Goal: Information Seeking & Learning: Find specific fact

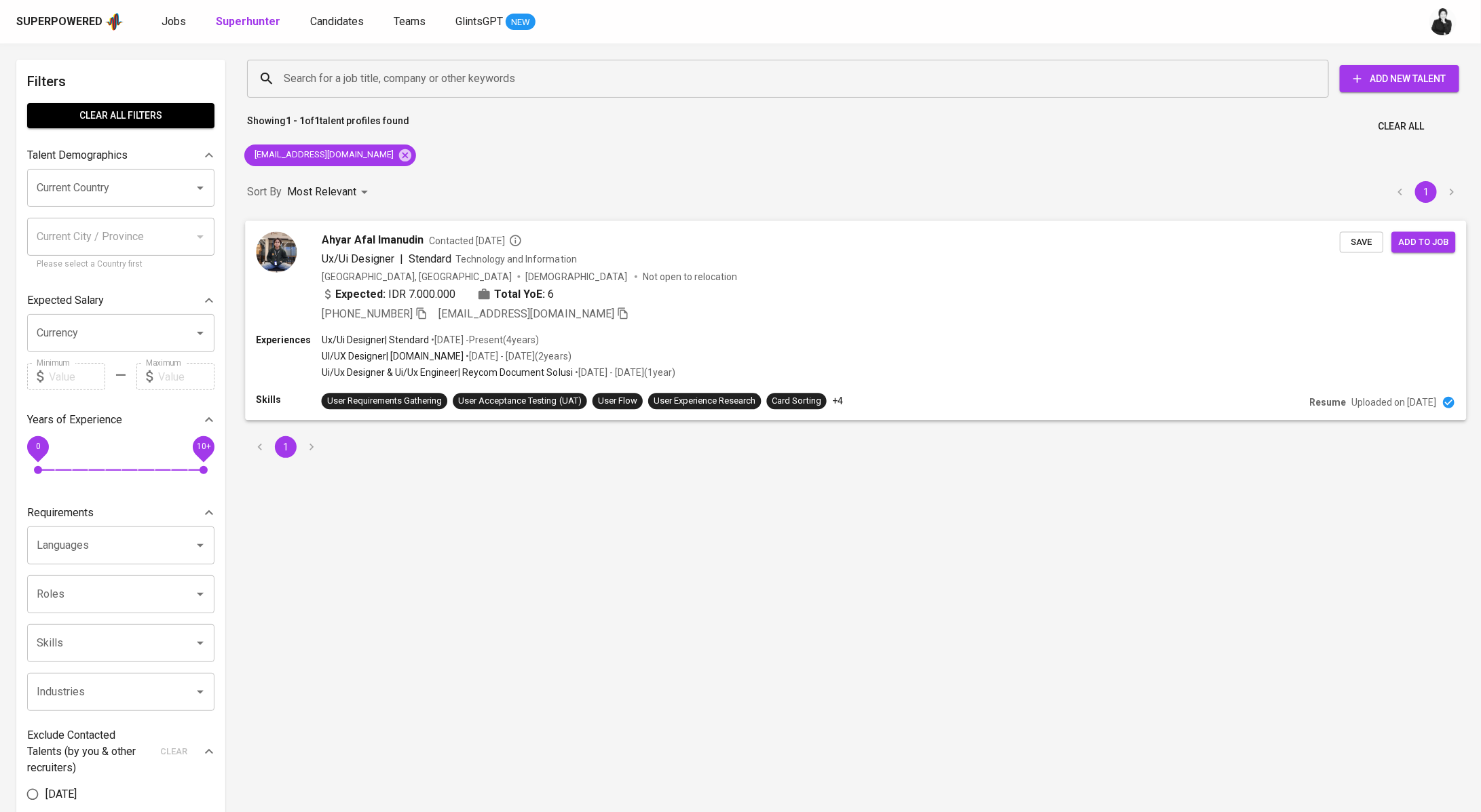
click at [577, 259] on div "Ux/Ui Designer | Stendard Technology and Information" at bounding box center [830, 259] width 1018 height 16
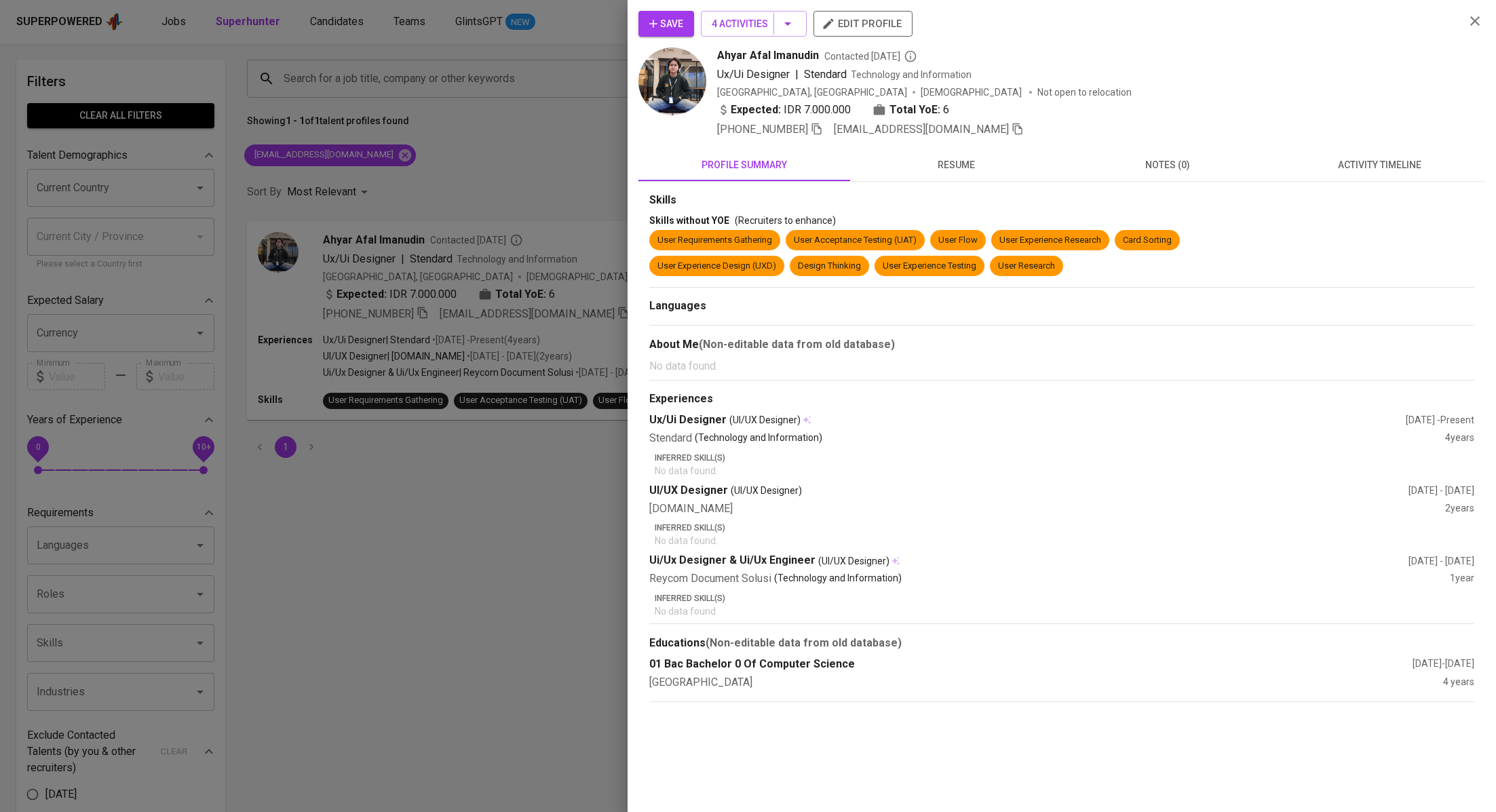
click at [1355, 178] on button "activity timeline" at bounding box center [1379, 164] width 212 height 33
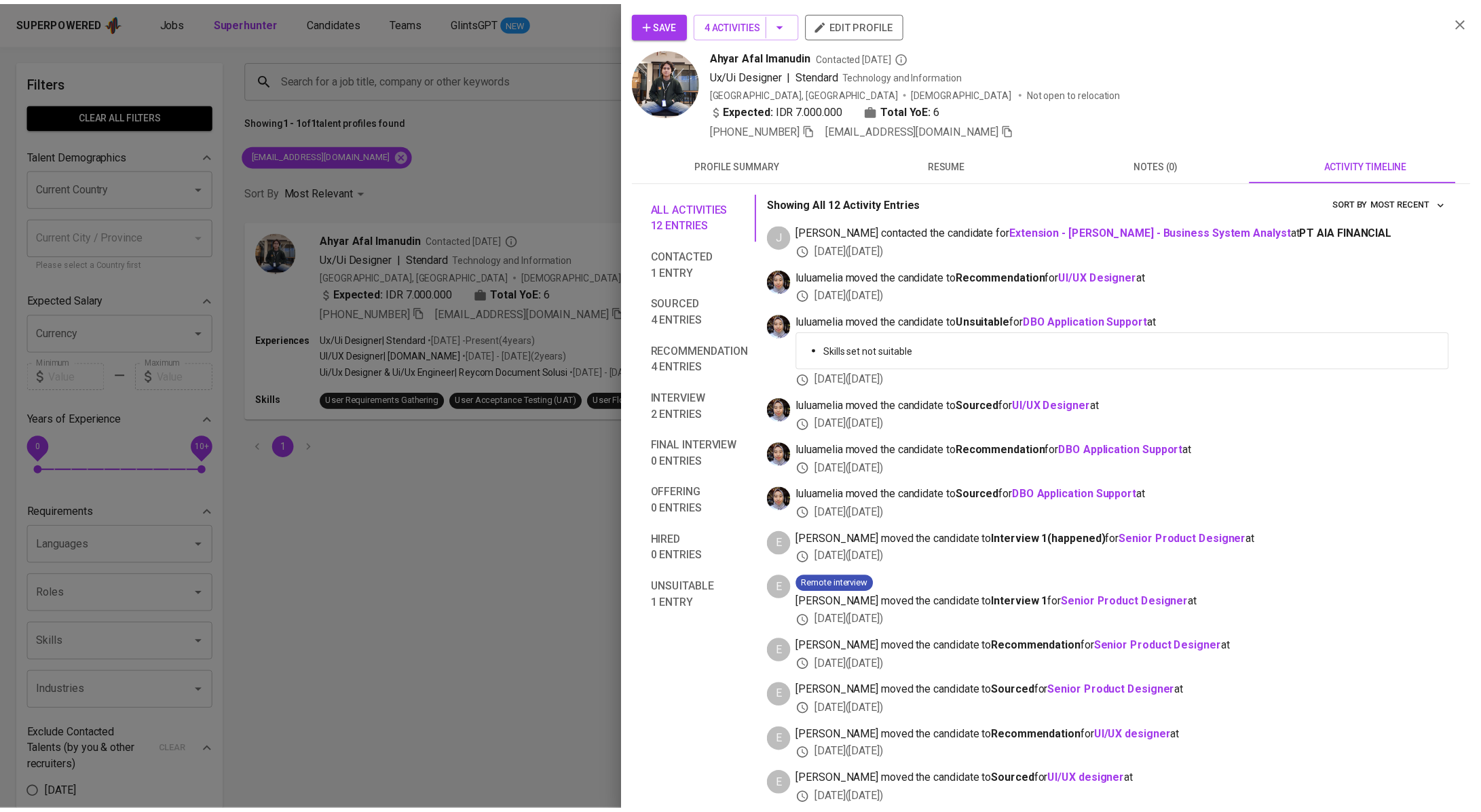
scroll to position [6, 0]
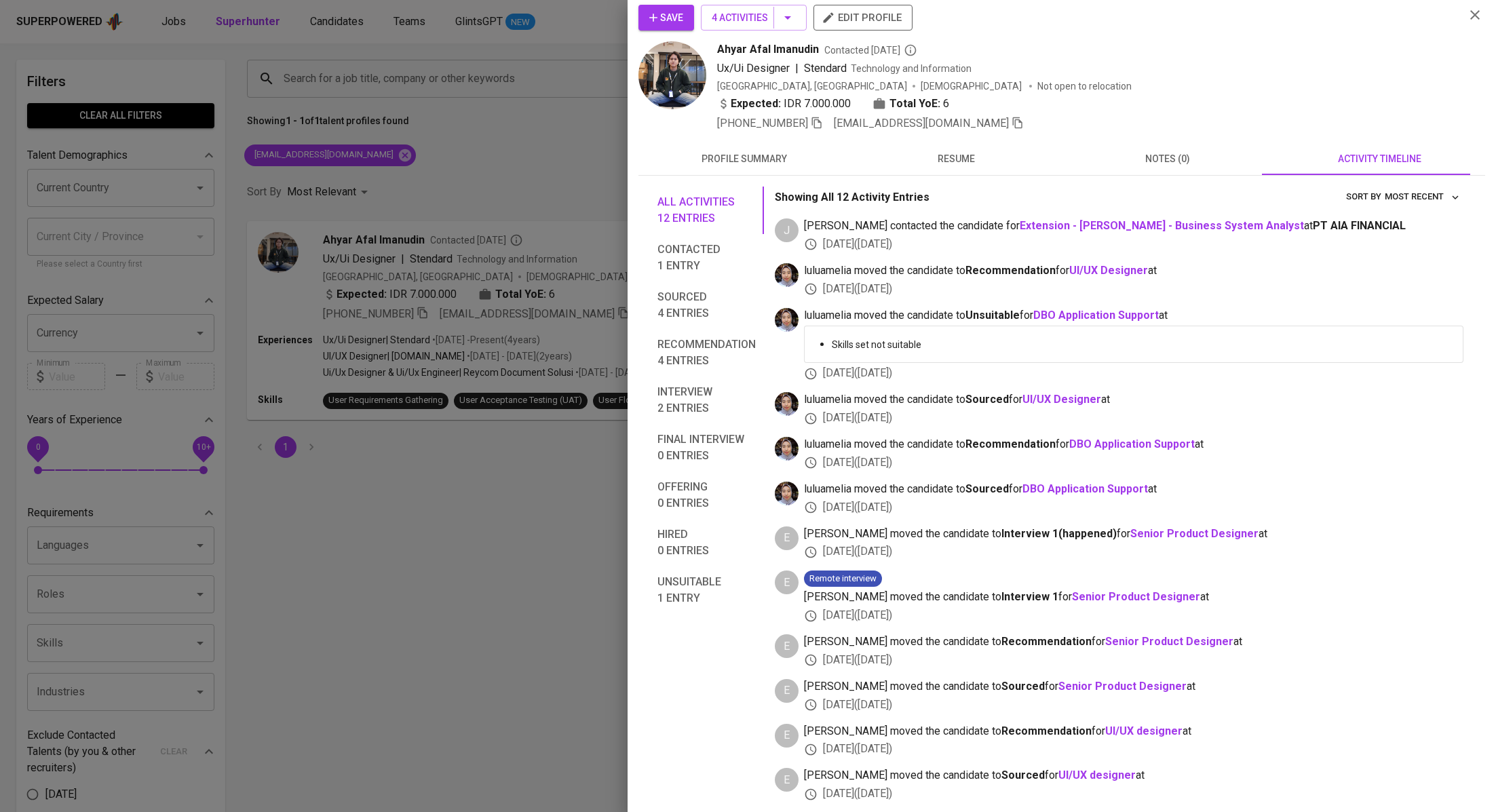
click at [648, 225] on div "All activities 12 entries Contacted 1 entry Sourced 4 entries Recommendation 4 …" at bounding box center [1063, 489] width 847 height 627
click at [607, 173] on div at bounding box center [748, 406] width 1496 height 812
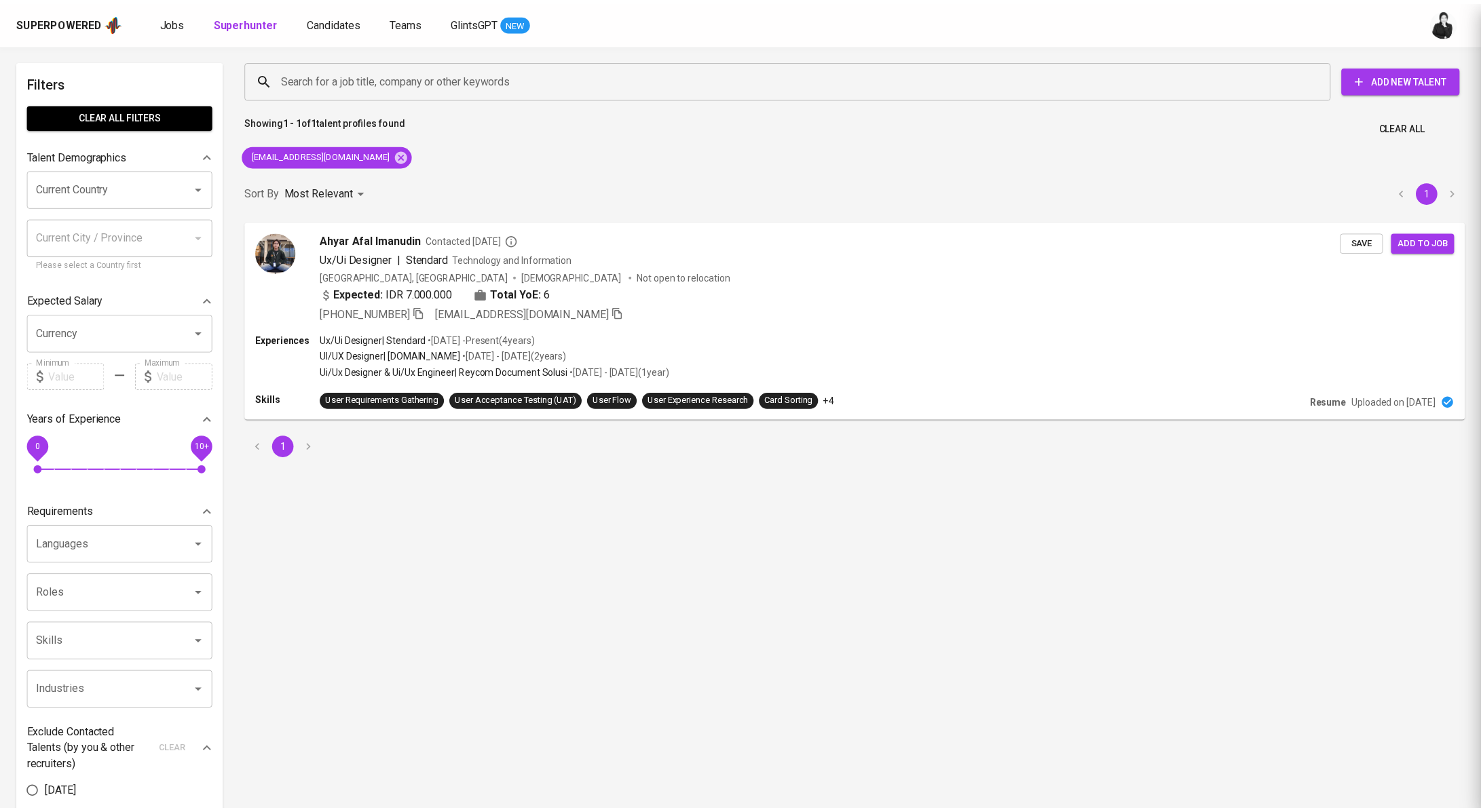
scroll to position [0, 0]
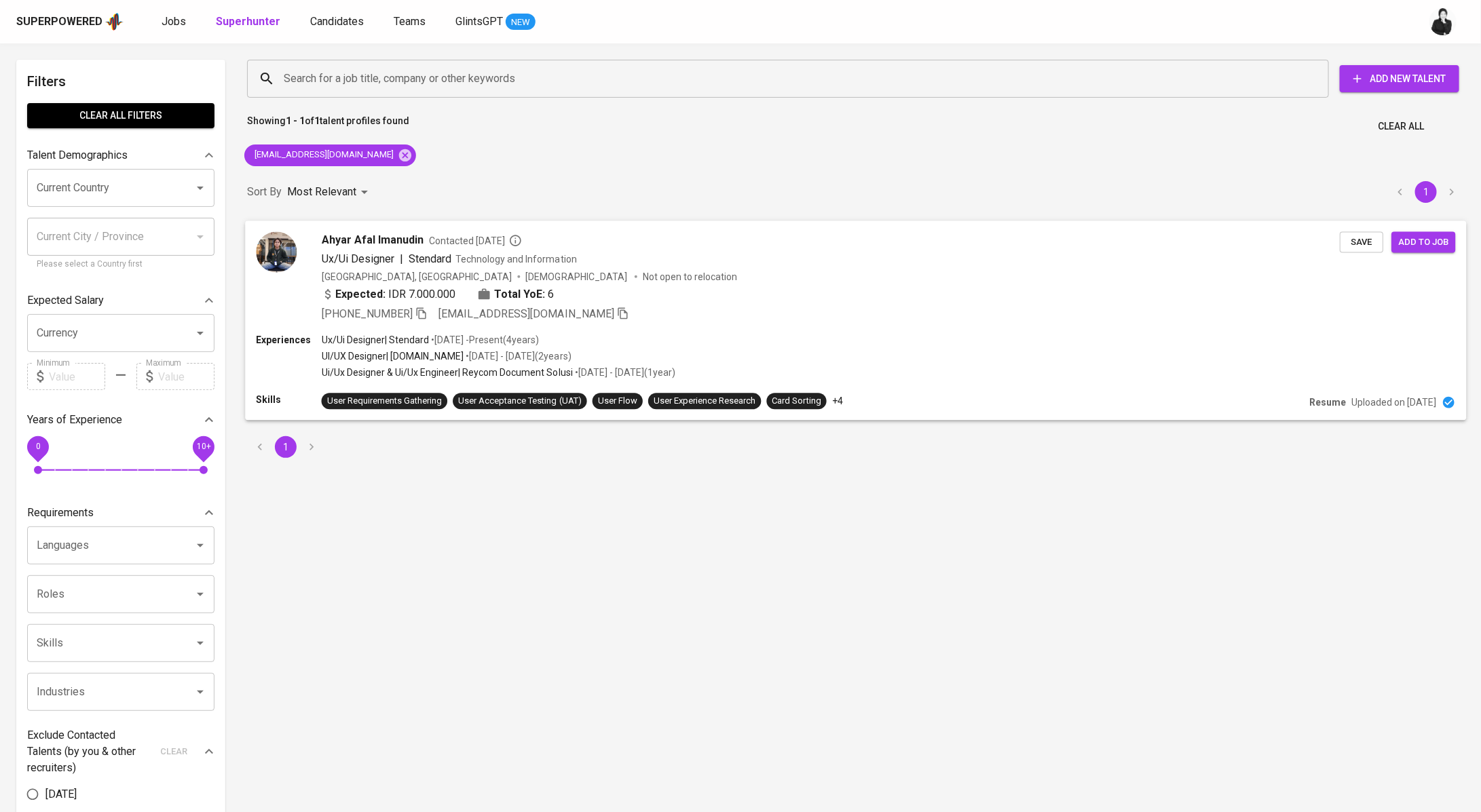
click at [873, 227] on div "Ahyar Afal [PERSON_NAME] Contacted [DATE] Ux/Ui Designer | Stendard Technology …" at bounding box center [855, 277] width 1221 height 113
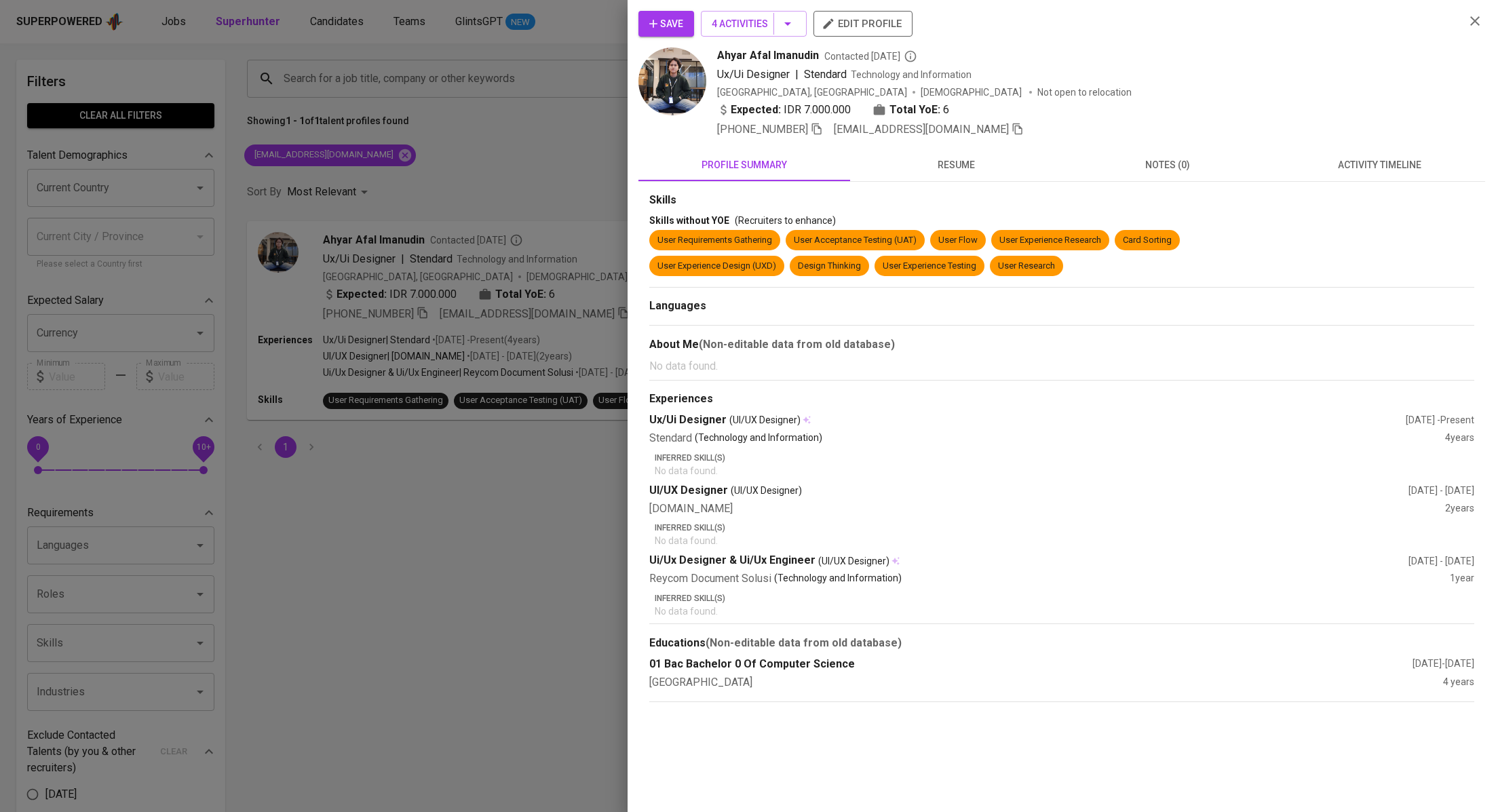
click at [1361, 169] on span "activity timeline" at bounding box center [1379, 165] width 195 height 17
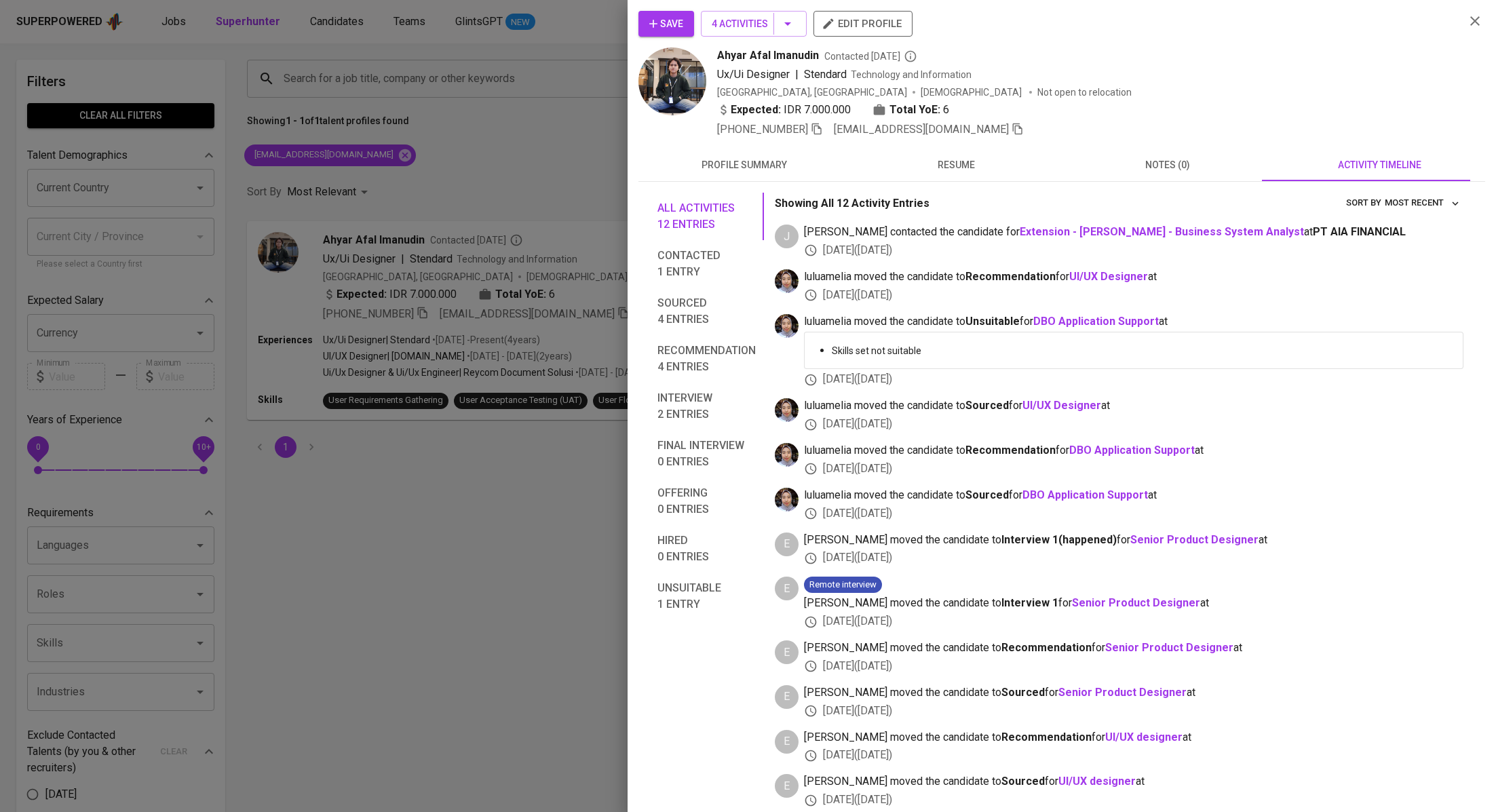
click at [374, 224] on div at bounding box center [748, 406] width 1496 height 812
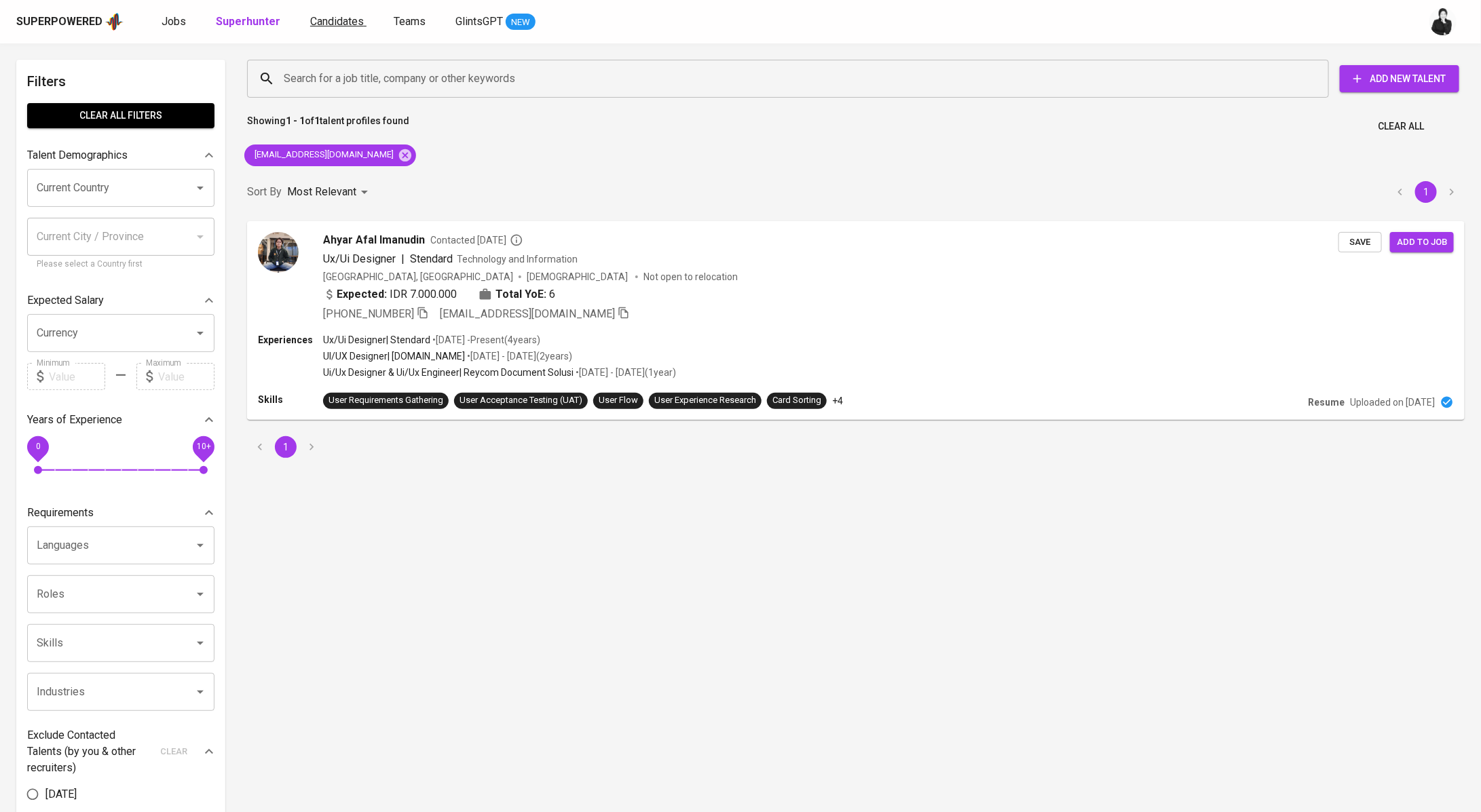
click at [335, 16] on span "Candidates" at bounding box center [336, 21] width 54 height 13
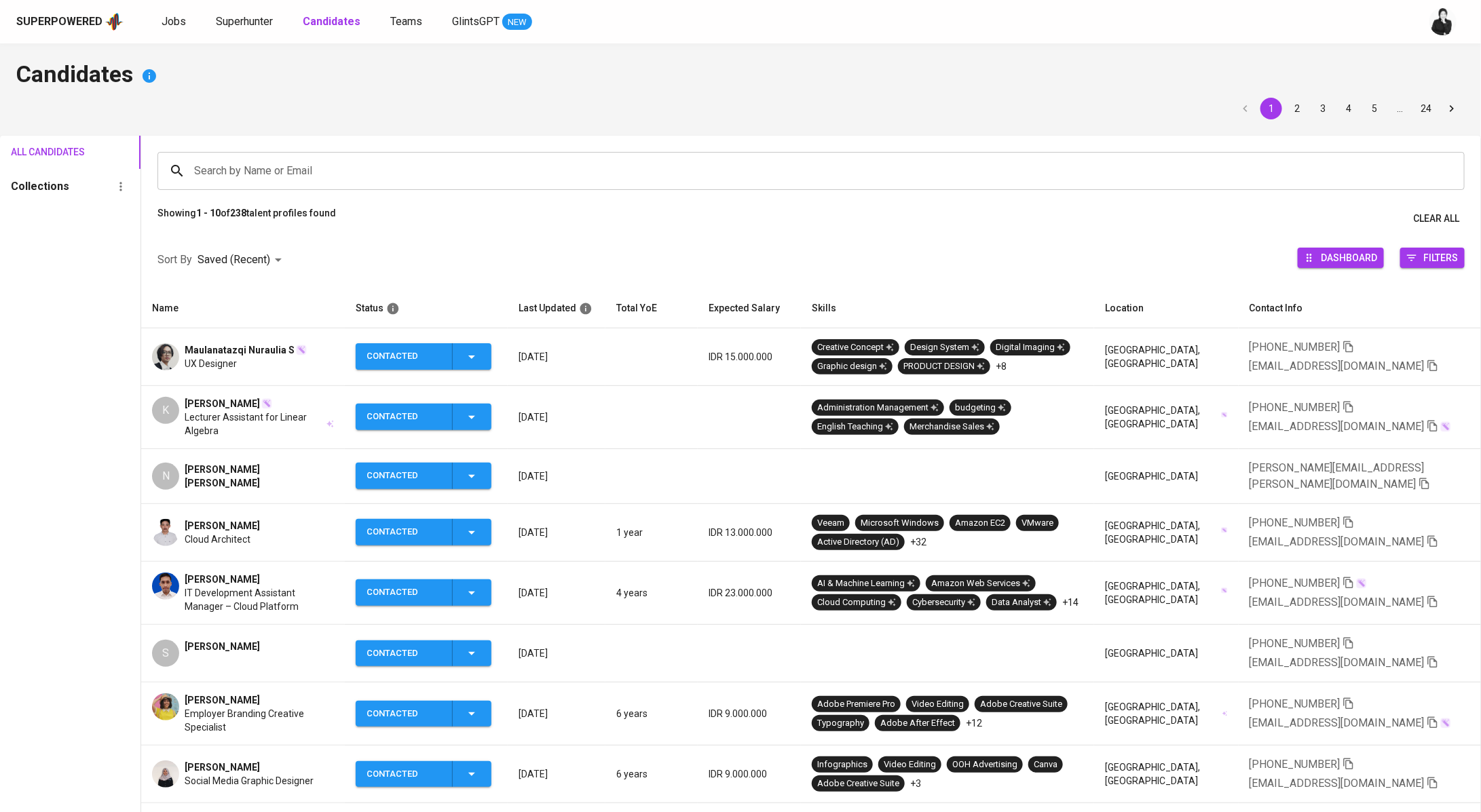
click at [244, 5] on div "Superpowered Jobs Superhunter Candidates Teams GlintsGPT NEW" at bounding box center [740, 21] width 1481 height 43
click at [248, 16] on span "Superhunter" at bounding box center [244, 21] width 57 height 13
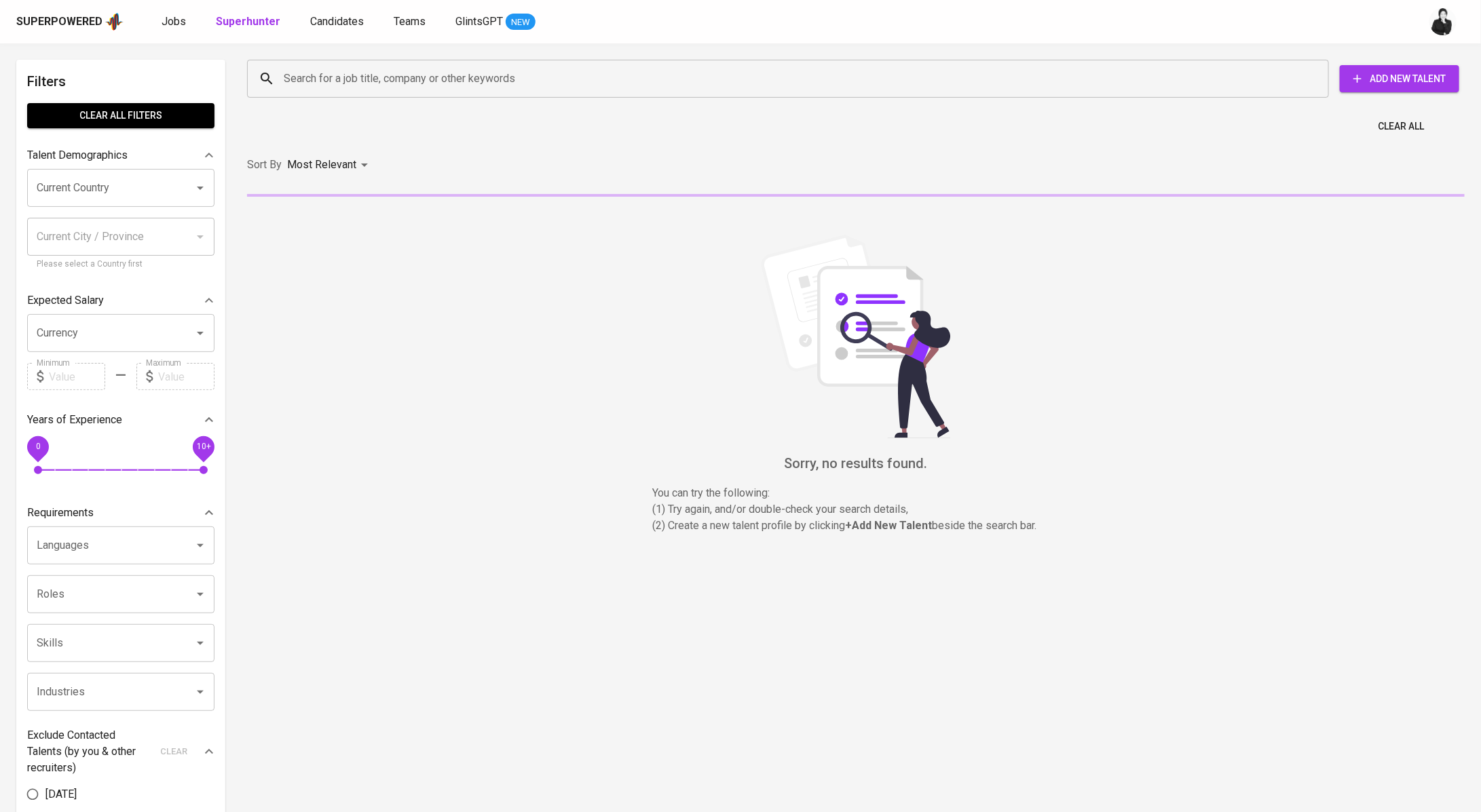
click at [419, 66] on input "Search for a job title, company or other keywords" at bounding box center [792, 79] width 1022 height 26
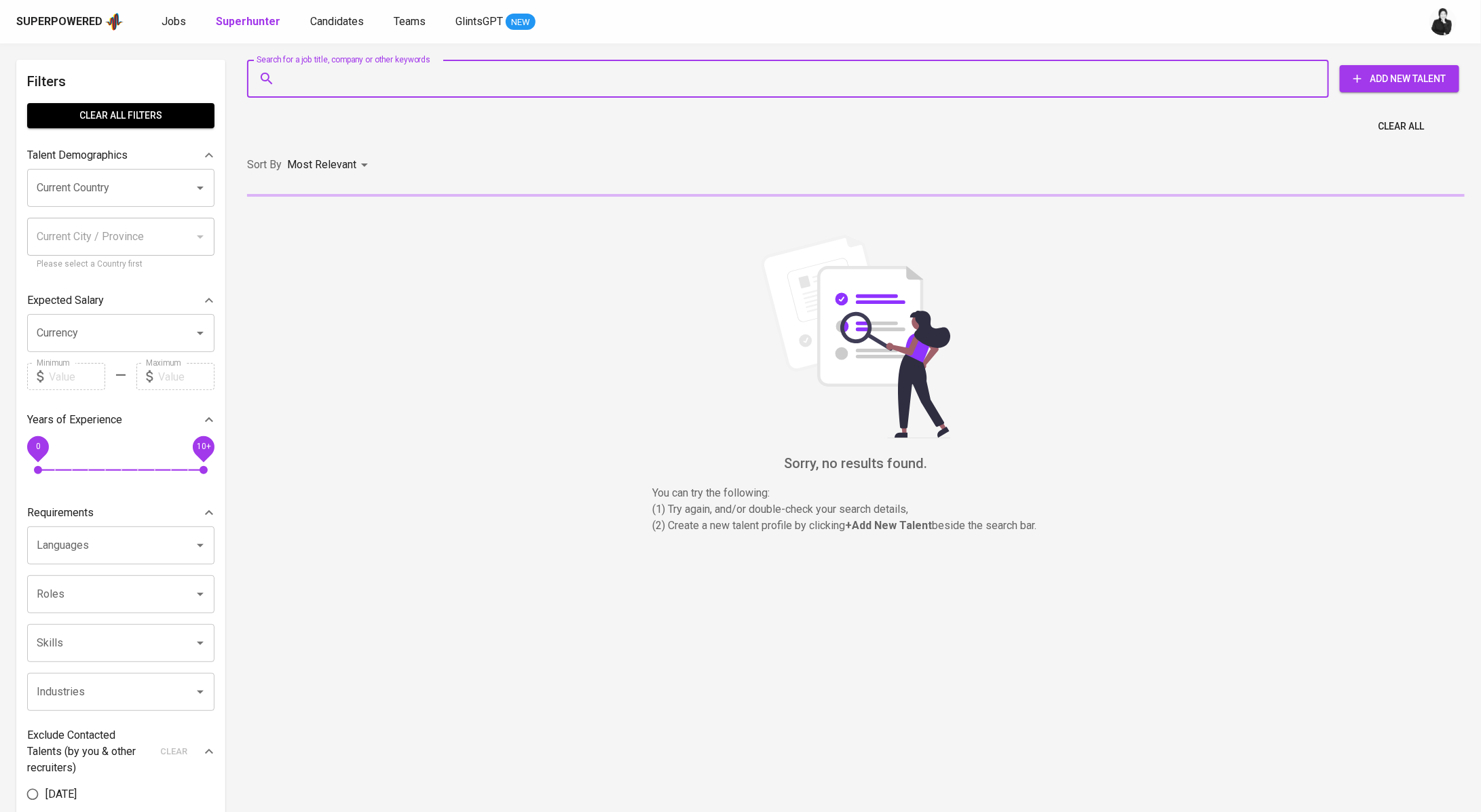
paste input "M [EMAIL_ADDRESS][DOMAIN_NAME]"
type input "M [EMAIL_ADDRESS][DOMAIN_NAME]"
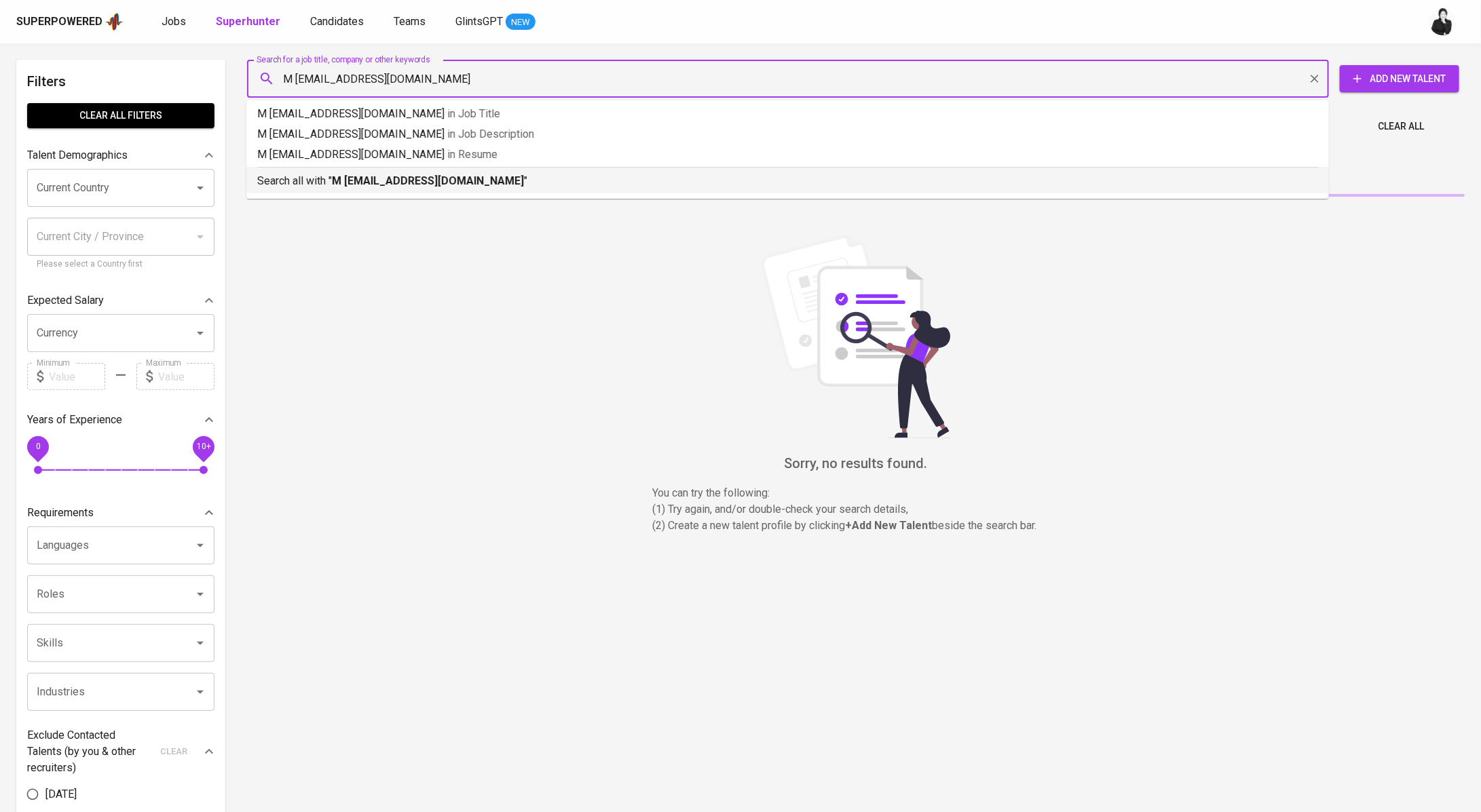
click at [485, 190] on li "Search all with " M [EMAIL_ADDRESS][DOMAIN_NAME] "" at bounding box center [787, 180] width 1082 height 26
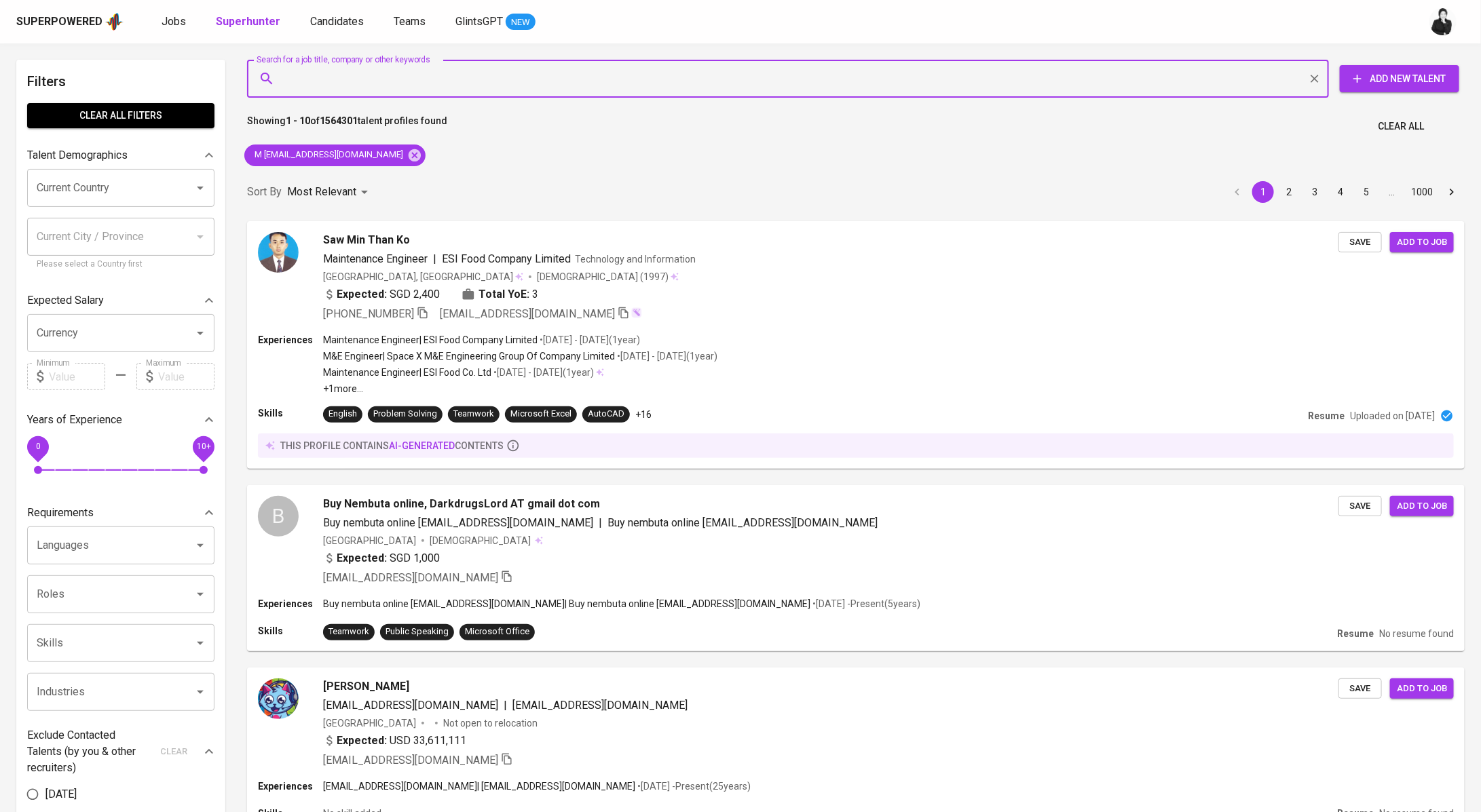
click at [408, 77] on input "Search for a job title, company or other keywords" at bounding box center [792, 79] width 1022 height 26
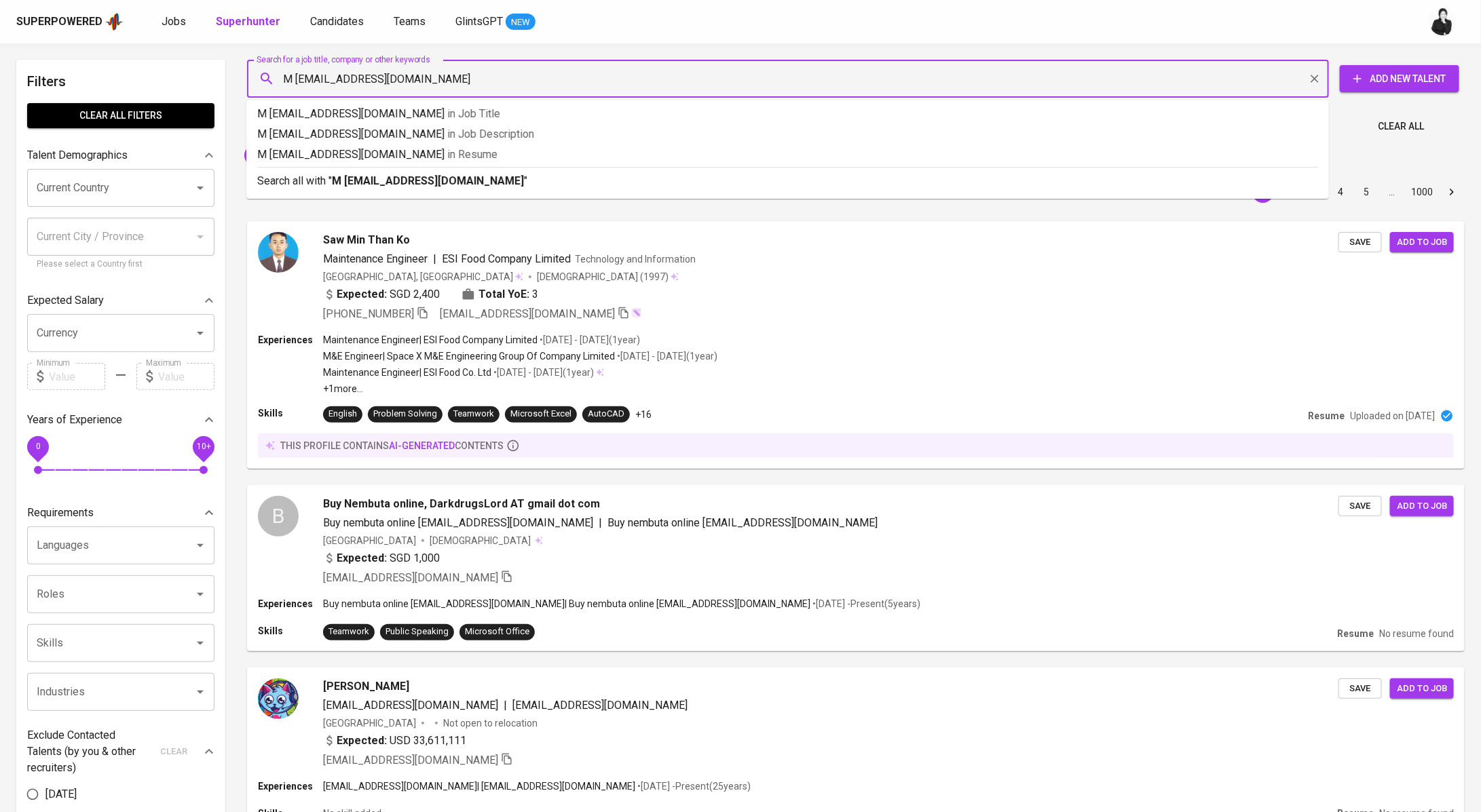
drag, startPoint x: 298, startPoint y: 77, endPoint x: 260, endPoint y: 79, distance: 38.1
click at [260, 79] on div "M [EMAIL_ADDRESS][DOMAIN_NAME] Search for a job title, company or other keywords" at bounding box center [788, 79] width 1082 height 38
type input "[EMAIL_ADDRESS][DOMAIN_NAME]"
click at [500, 78] on input "[EMAIL_ADDRESS][DOMAIN_NAME]" at bounding box center [792, 79] width 1022 height 26
click at [480, 172] on div "Search all with " [EMAIL_ADDRESS][DOMAIN_NAME] "" at bounding box center [787, 177] width 1061 height 22
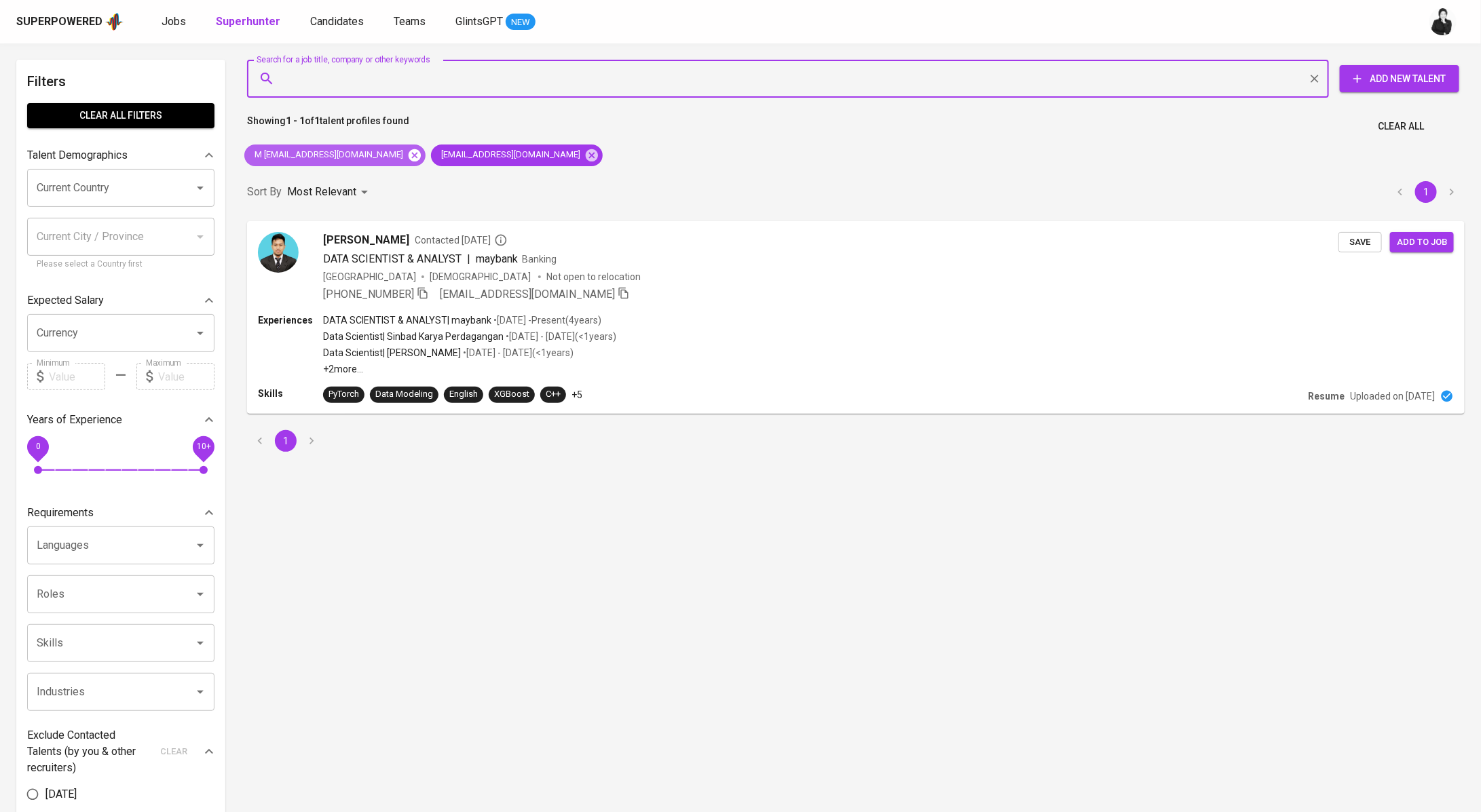
click at [409, 158] on icon at bounding box center [415, 154] width 12 height 12
